Goal: Information Seeking & Learning: Learn about a topic

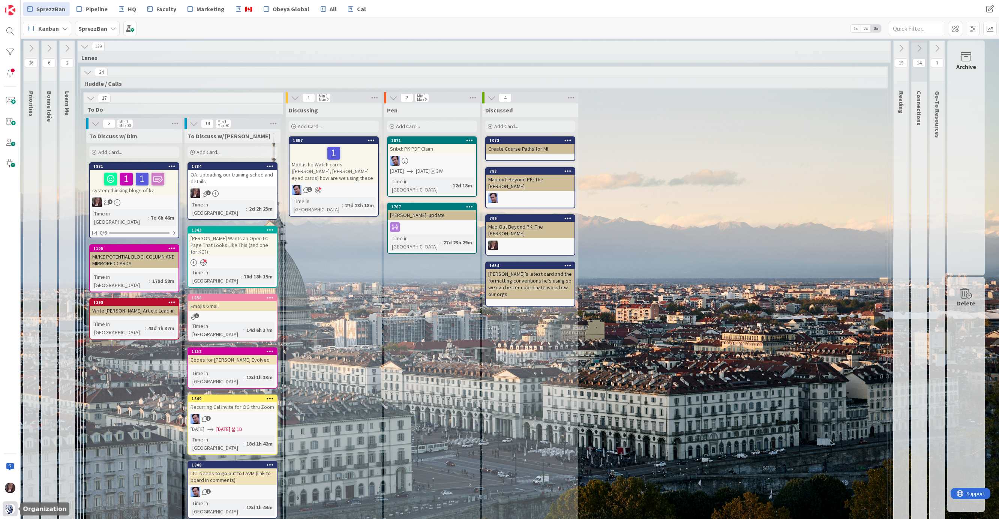
click at [8, 510] on img at bounding box center [10, 509] width 11 height 11
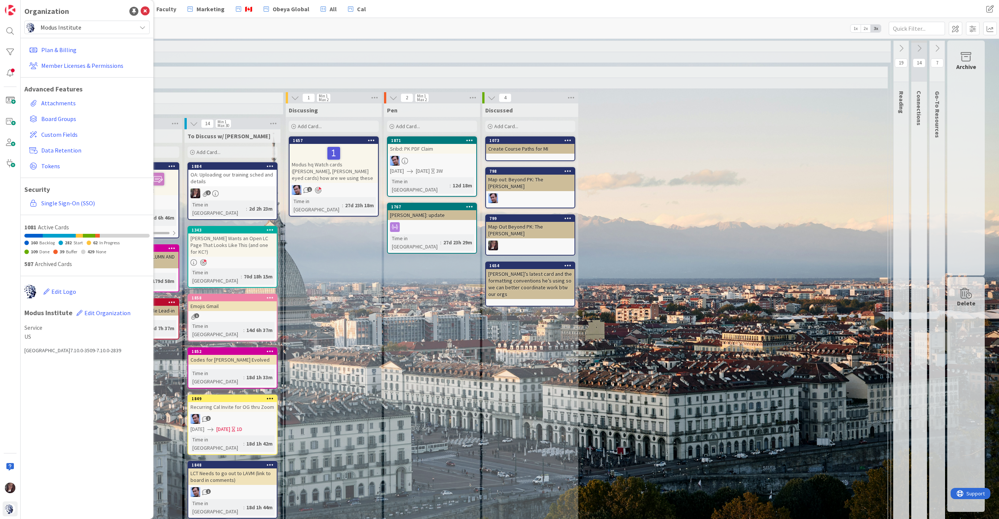
click at [59, 27] on span "Modus Institute" at bounding box center [87, 27] width 92 height 11
click at [69, 95] on span "[GEOGRAPHIC_DATA]" at bounding box center [94, 92] width 103 height 11
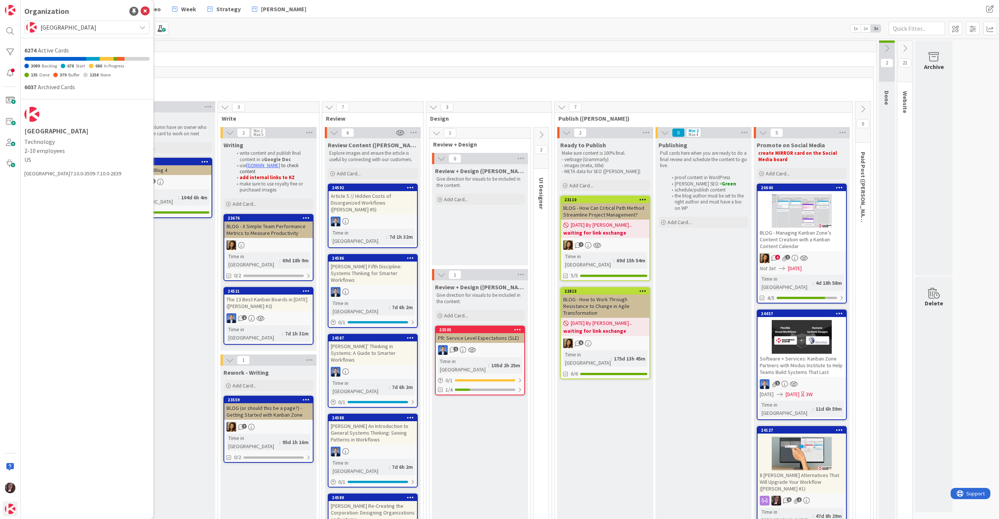
click at [499, 44] on div "137" at bounding box center [459, 46] width 835 height 11
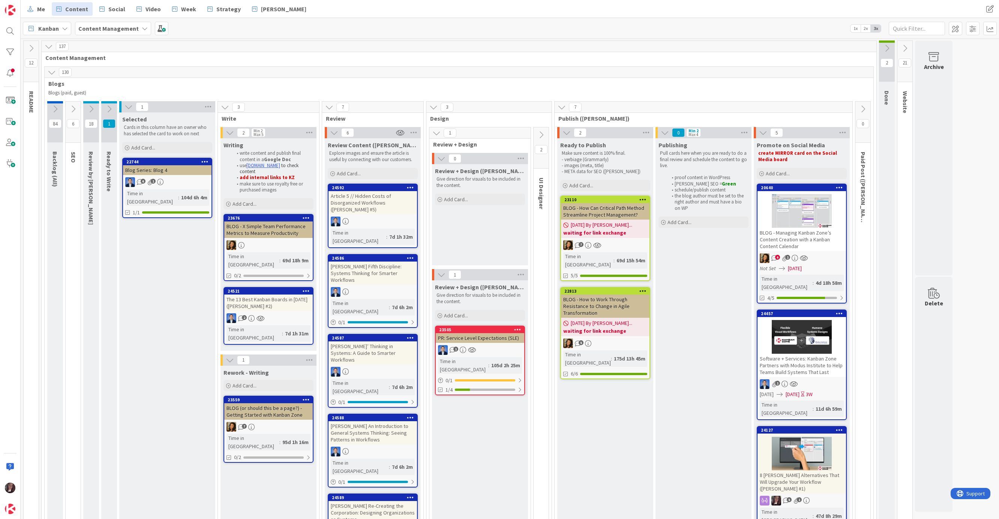
click at [348, 195] on div "Article 5 // Hidden Costs of Disorganized Workflows ([PERSON_NAME] #5)" at bounding box center [373, 202] width 89 height 23
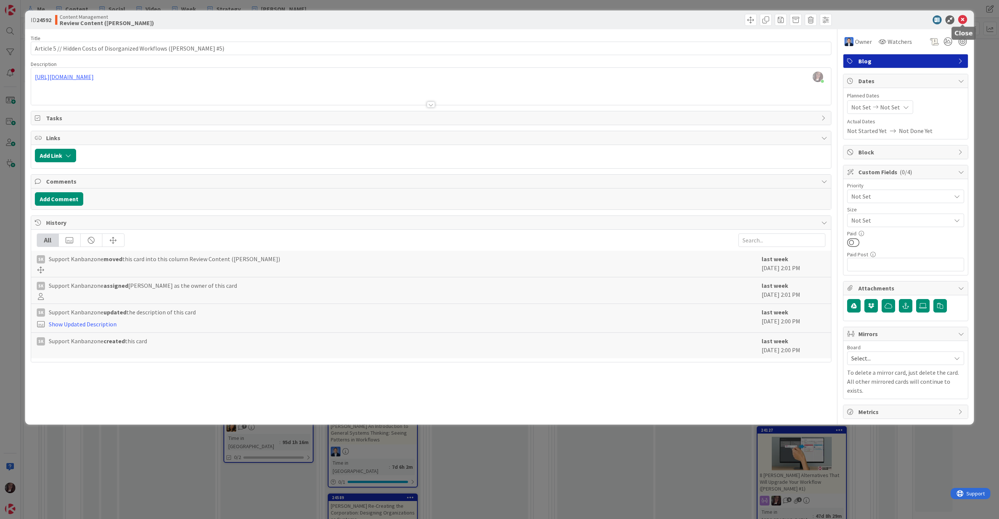
click at [963, 18] on icon at bounding box center [962, 19] width 9 height 9
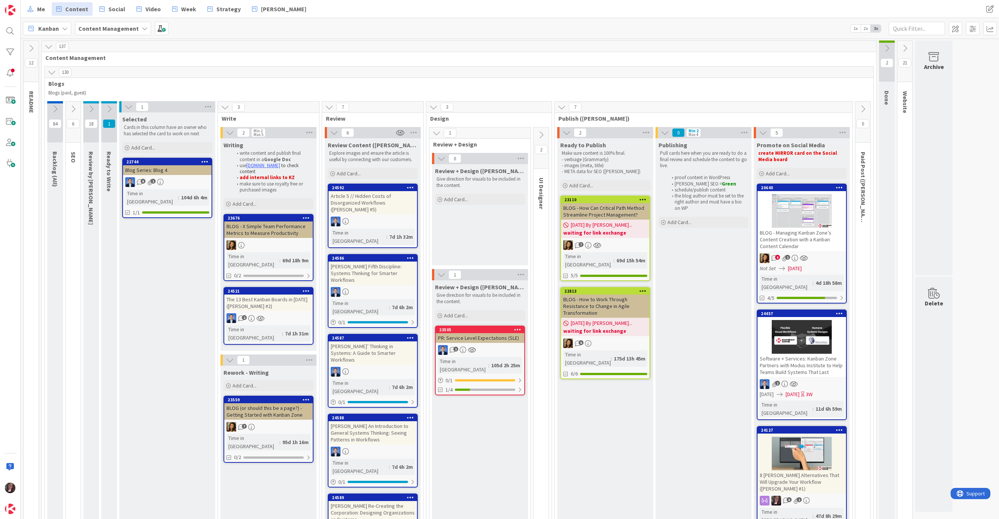
click at [368, 205] on div "Article 5 // Hidden Costs of Disorganized Workflows ([PERSON_NAME] #5)" at bounding box center [373, 202] width 89 height 23
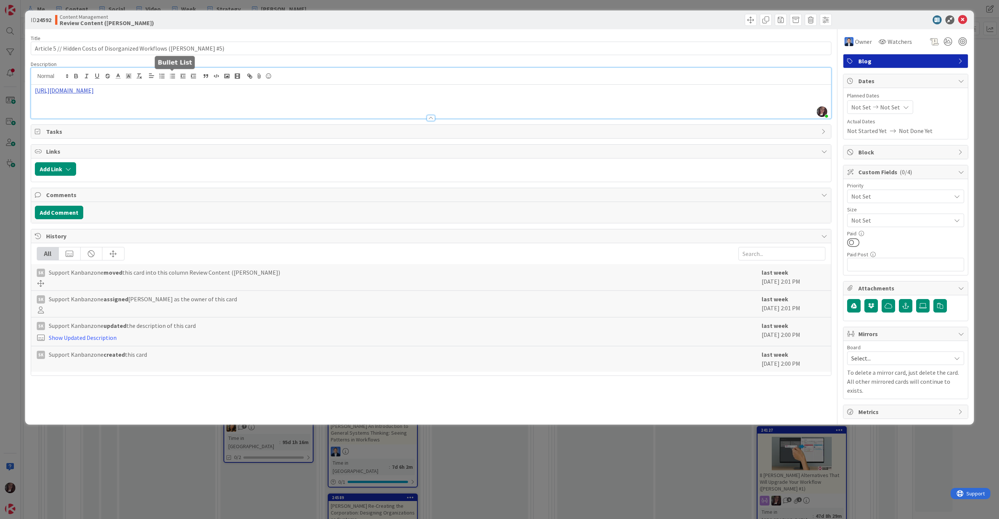
click at [168, 77] on div "[PERSON_NAME] just joined [URL][DOMAIN_NAME]" at bounding box center [431, 93] width 800 height 51
click at [167, 107] on link "[URL][DOMAIN_NAME]" at bounding box center [150, 105] width 51 height 10
click at [962, 21] on icon at bounding box center [962, 19] width 9 height 9
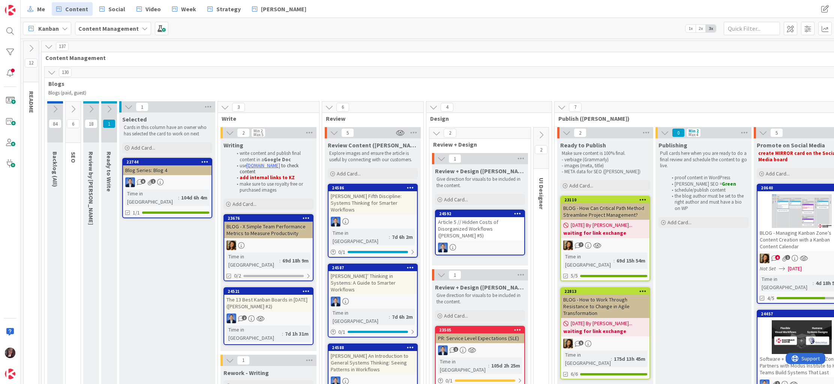
click at [374, 205] on div "[PERSON_NAME] Fifth Discipline: Systems Thinking for Smarter Workflows" at bounding box center [373, 202] width 89 height 23
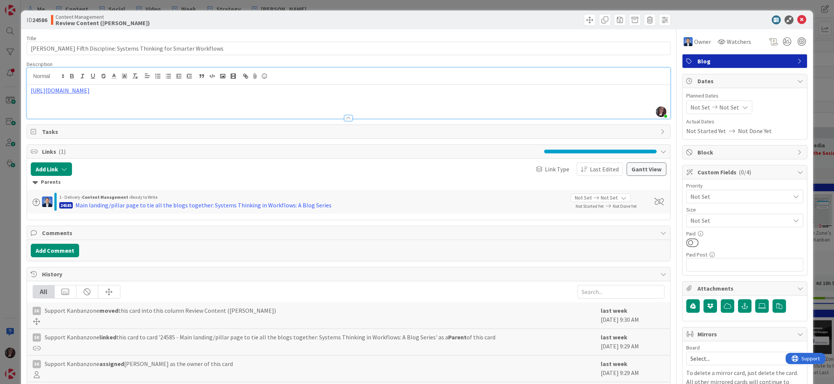
click at [345, 77] on div "[PERSON_NAME] just joined [URL][DOMAIN_NAME]" at bounding box center [349, 93] width 644 height 51
click at [90, 92] on link "[URL][DOMAIN_NAME]" at bounding box center [60, 91] width 59 height 8
click at [90, 89] on link "[URL][DOMAIN_NAME]" at bounding box center [60, 91] width 59 height 8
click at [197, 103] on link "[URL][DOMAIN_NAME]" at bounding box center [180, 105] width 51 height 10
click at [800, 20] on icon at bounding box center [801, 19] width 9 height 9
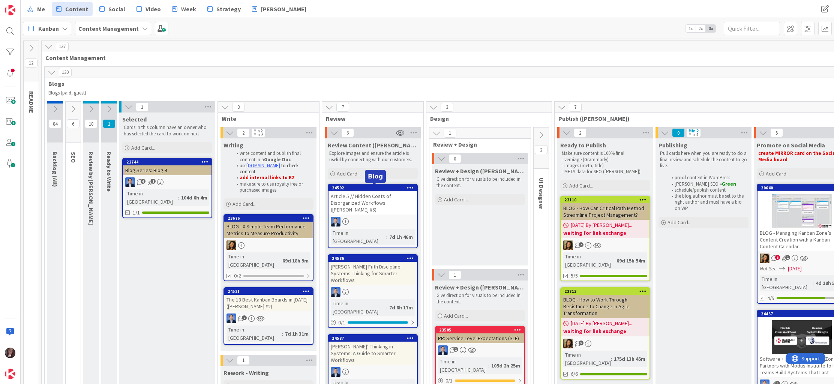
click at [351, 187] on div "24592" at bounding box center [374, 187] width 85 height 5
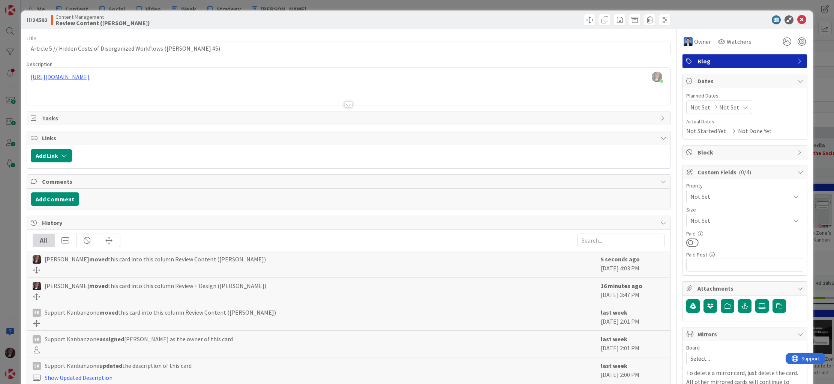
click at [248, 75] on div "[PERSON_NAME] just joined [URL][DOMAIN_NAME]" at bounding box center [349, 86] width 644 height 37
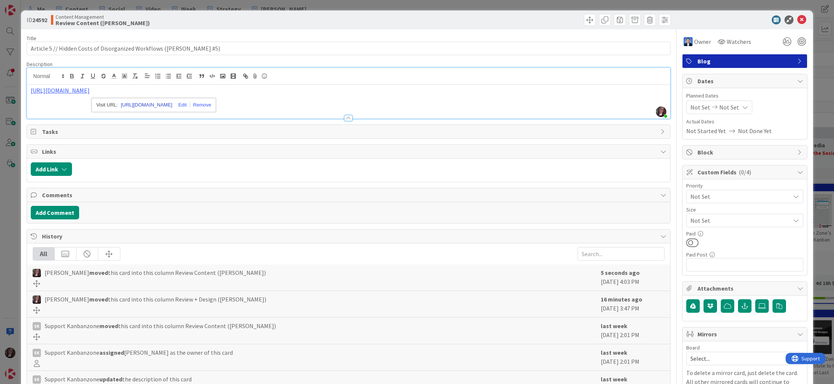
click at [145, 105] on link "[URL][DOMAIN_NAME]" at bounding box center [146, 105] width 51 height 10
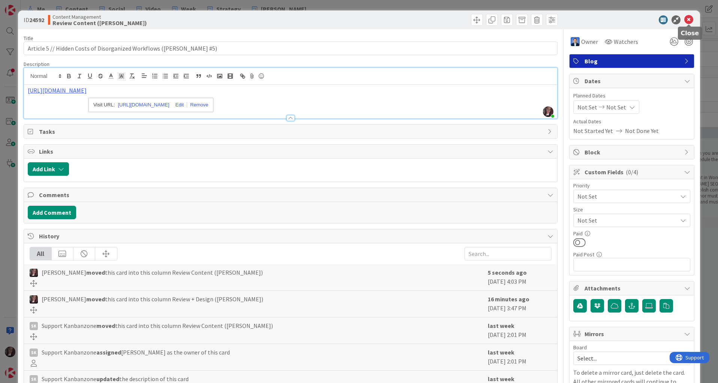
click at [691, 19] on icon at bounding box center [688, 19] width 9 height 9
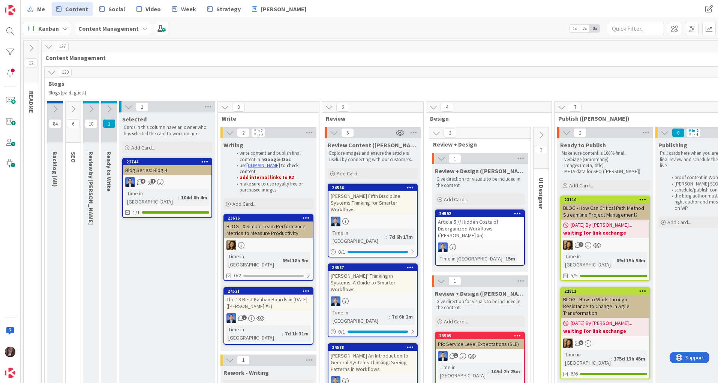
click at [375, 200] on div "[PERSON_NAME] Fifth Discipline: Systems Thinking for Smarter Workflows" at bounding box center [373, 202] width 89 height 23
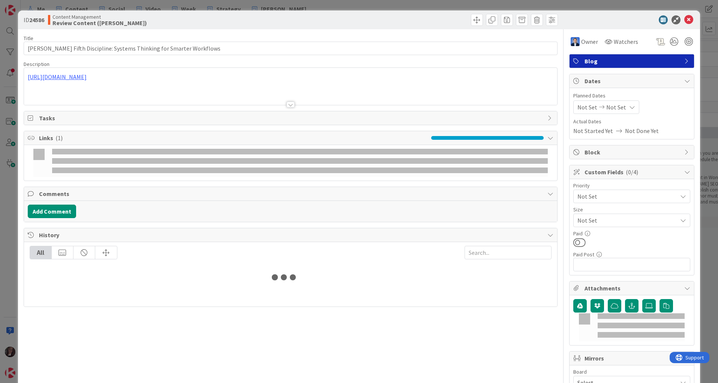
type input "[PERSON_NAME] Fifth Discipline: Systems Thinking for Smarter Workflows"
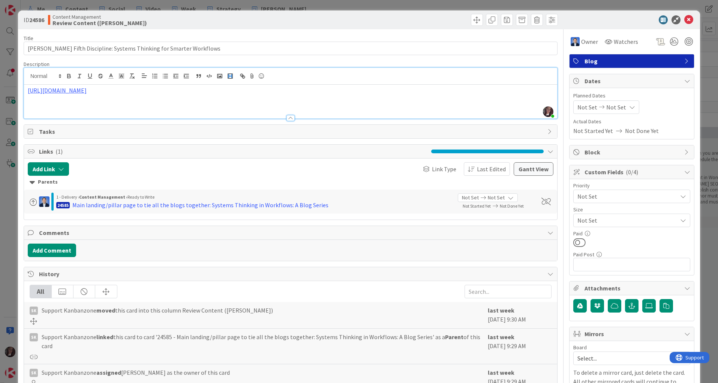
click at [229, 78] on div "[PERSON_NAME] just joined [URL][DOMAIN_NAME]" at bounding box center [290, 93] width 533 height 51
click at [183, 104] on link "[URL][DOMAIN_NAME]" at bounding box center [177, 105] width 51 height 10
click at [686, 20] on icon at bounding box center [688, 19] width 9 height 9
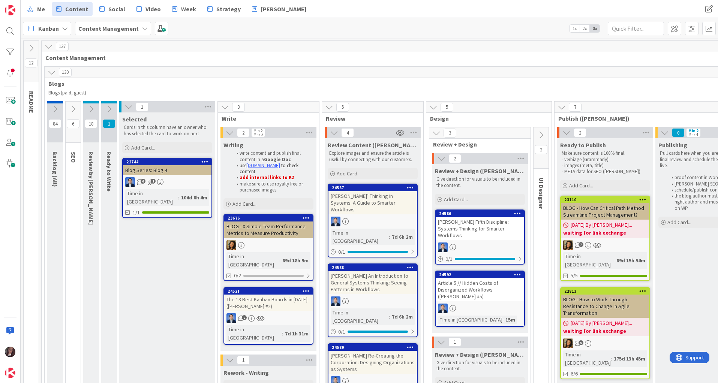
click at [382, 201] on div "[PERSON_NAME]’ Thinking in Systems: A Guide to Smarter Workflows" at bounding box center [373, 202] width 89 height 23
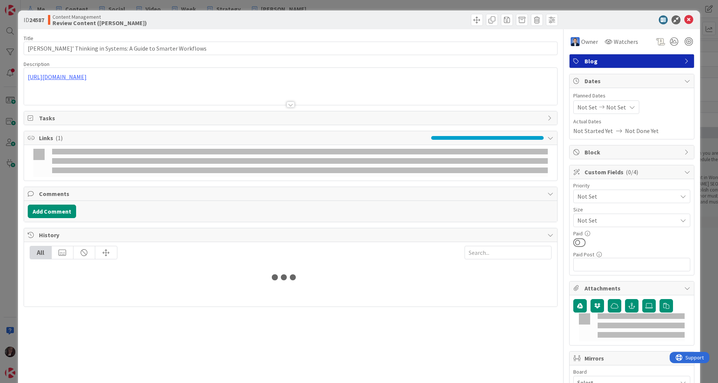
type input "[PERSON_NAME]’ Thinking in Systems: A Guide to Smarter Workflows"
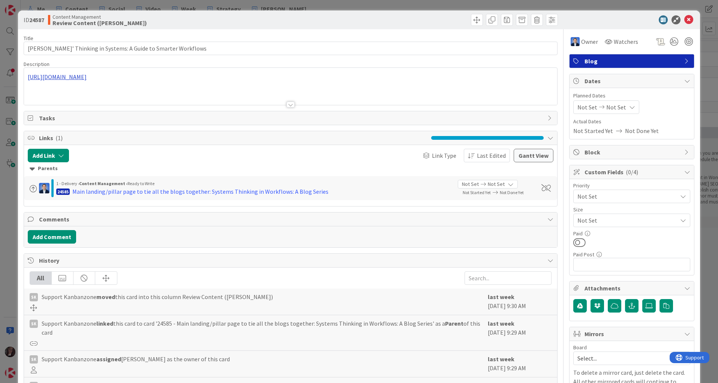
click at [234, 78] on div "[URL][DOMAIN_NAME]" at bounding box center [290, 86] width 533 height 37
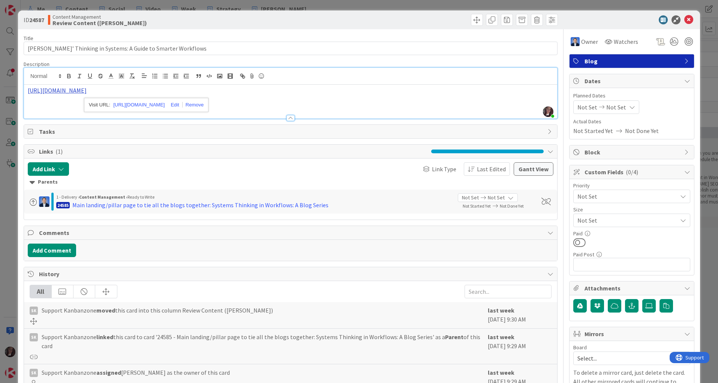
click at [87, 90] on link "[URL][DOMAIN_NAME]" at bounding box center [57, 91] width 59 height 8
click at [154, 106] on link "[URL][DOMAIN_NAME]" at bounding box center [138, 105] width 51 height 10
click at [686, 21] on icon at bounding box center [688, 19] width 9 height 9
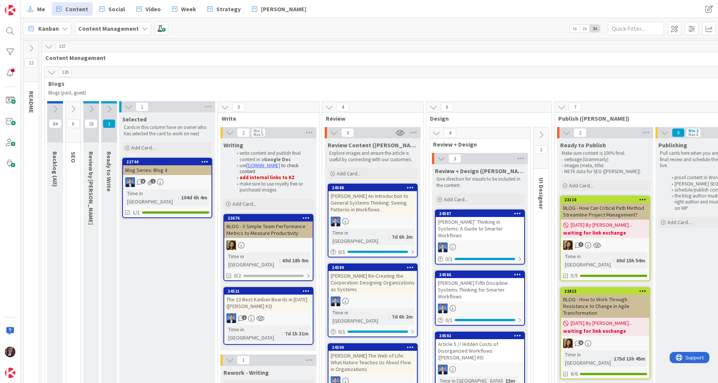
click at [367, 202] on div "[PERSON_NAME] An Introduction to General Systems Thinking: Seeing Patterns in W…" at bounding box center [373, 202] width 89 height 23
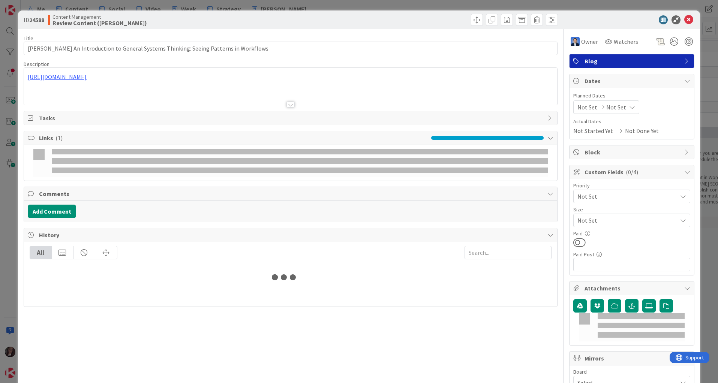
type input "[PERSON_NAME] An Introduction to General Systems Thinking: Seeing Patterns in W…"
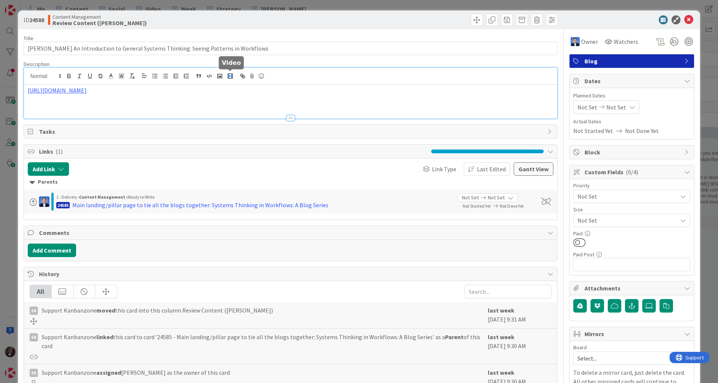
click at [227, 78] on div "[URL][DOMAIN_NAME]" at bounding box center [290, 93] width 533 height 51
click at [134, 107] on link "[URL][DOMAIN_NAME]" at bounding box center [142, 105] width 51 height 10
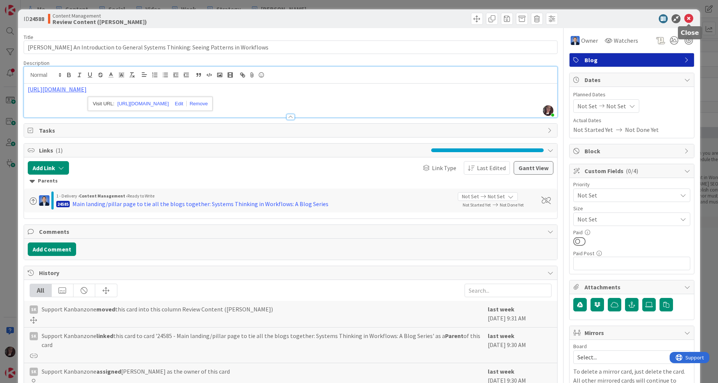
click at [690, 18] on icon at bounding box center [688, 18] width 9 height 9
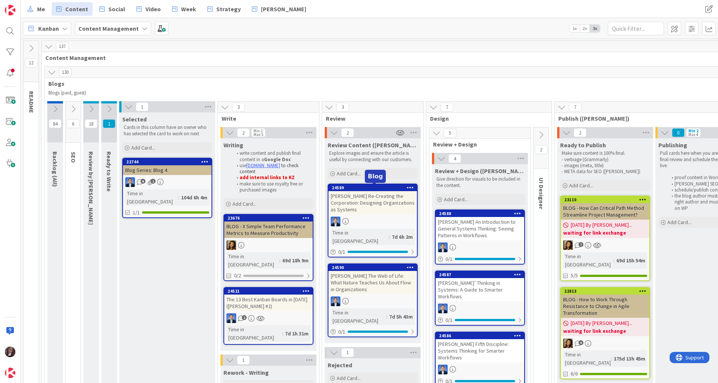
click at [372, 189] on div "24589" at bounding box center [374, 187] width 85 height 5
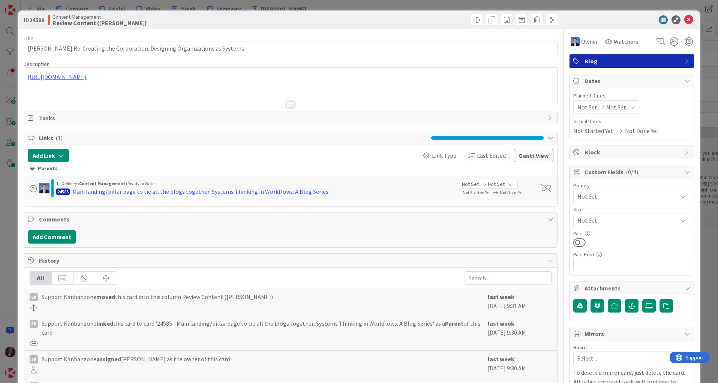
type input "[PERSON_NAME] Re-Creating the Corporation: Designing Organizations as Systems"
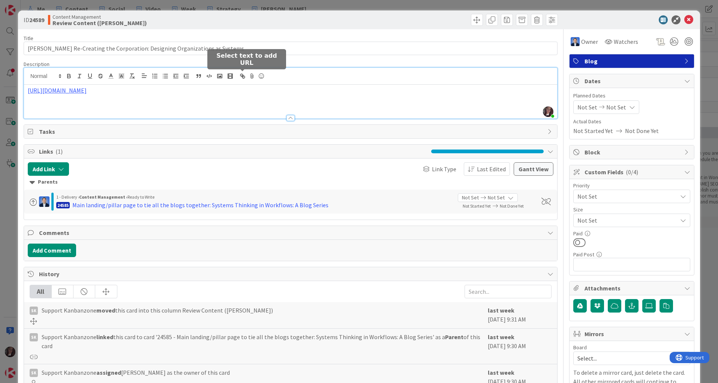
click at [243, 78] on div "[PERSON_NAME] just joined [URL][DOMAIN_NAME]" at bounding box center [290, 93] width 533 height 51
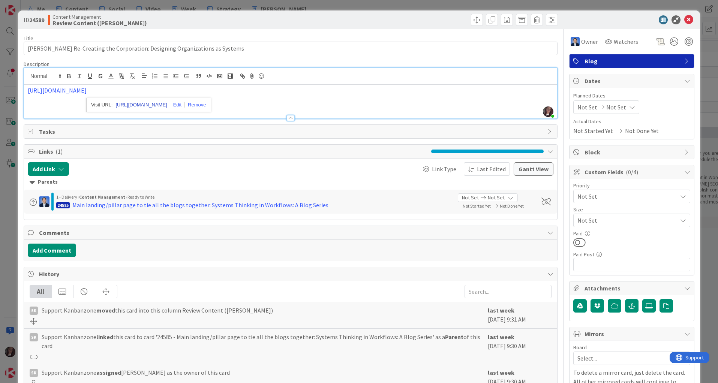
click at [150, 106] on link "[URL][DOMAIN_NAME]" at bounding box center [141, 105] width 51 height 10
click at [690, 19] on icon at bounding box center [688, 19] width 9 height 9
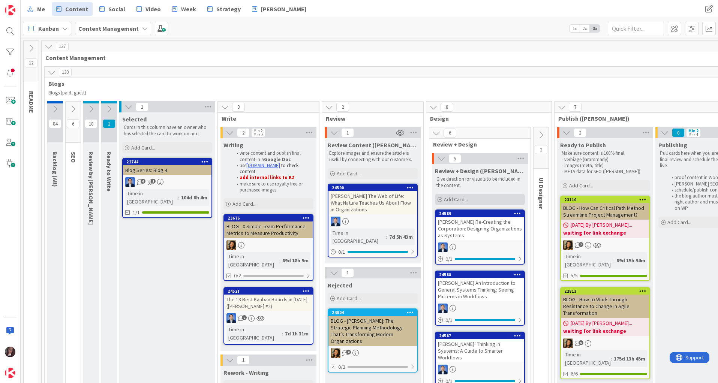
click at [457, 200] on span "Add Card..." at bounding box center [456, 199] width 24 height 7
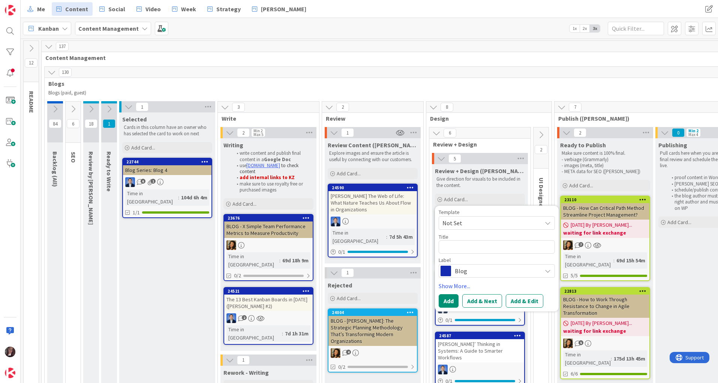
click at [446, 61] on span "Content Management" at bounding box center [456, 58] width 822 height 8
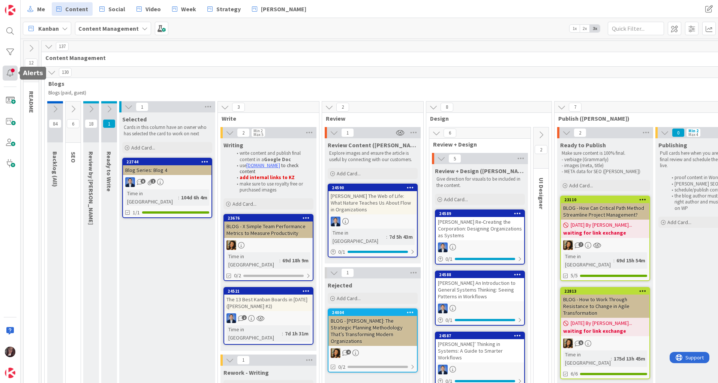
click at [10, 73] on div at bounding box center [10, 73] width 15 height 15
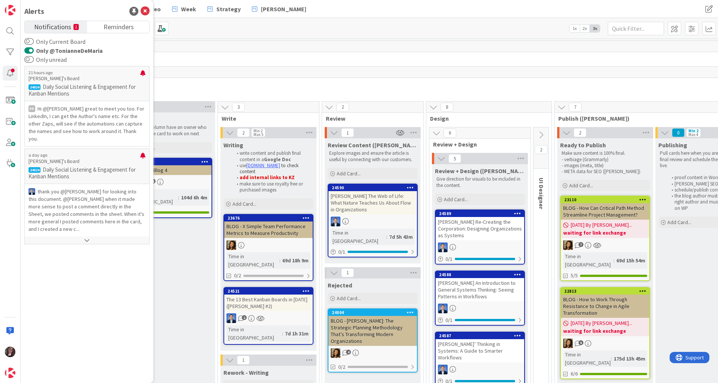
drag, startPoint x: 297, startPoint y: 45, endPoint x: 291, endPoint y: 47, distance: 5.7
click at [297, 45] on div "137" at bounding box center [459, 46] width 835 height 11
